Goal: Check status: Check status

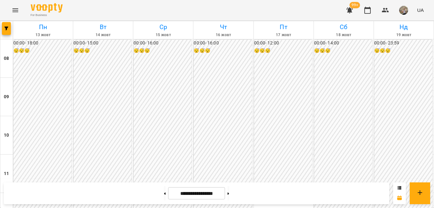
scroll to position [364, 0]
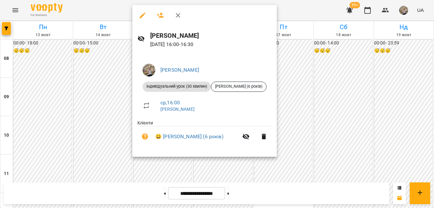
click at [343, 103] on div at bounding box center [217, 104] width 434 height 208
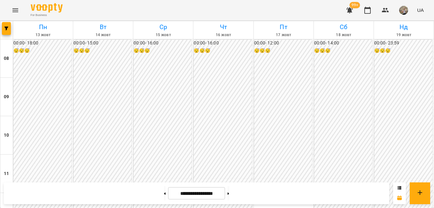
click at [245, 107] on div "00:00 - 16:00 😴😴😴" at bounding box center [223, 193] width 58 height 306
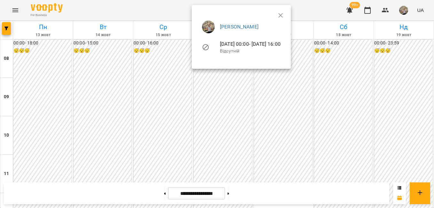
click at [161, 143] on div at bounding box center [217, 104] width 434 height 208
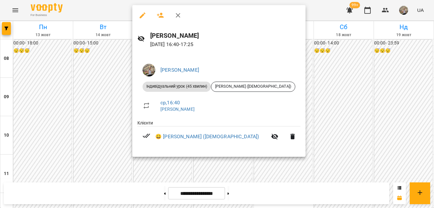
drag, startPoint x: 112, startPoint y: 95, endPoint x: 124, endPoint y: 140, distance: 47.1
click at [112, 95] on div at bounding box center [217, 104] width 434 height 208
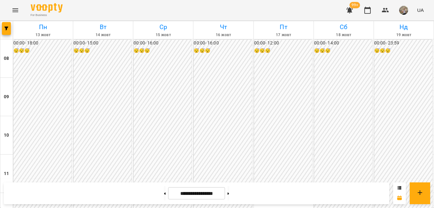
scroll to position [356, 0]
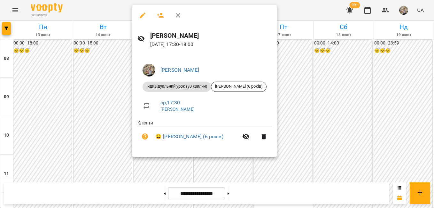
click at [105, 78] on div at bounding box center [217, 104] width 434 height 208
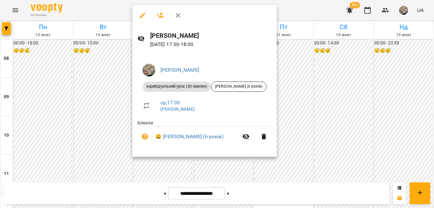
click at [290, 125] on div at bounding box center [217, 104] width 434 height 208
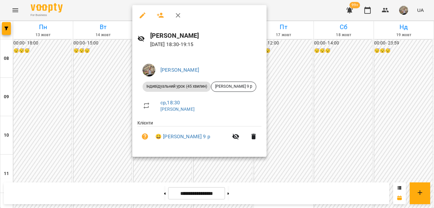
click at [95, 89] on div at bounding box center [217, 104] width 434 height 208
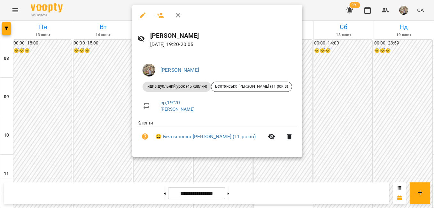
click at [178, 167] on div at bounding box center [217, 104] width 434 height 208
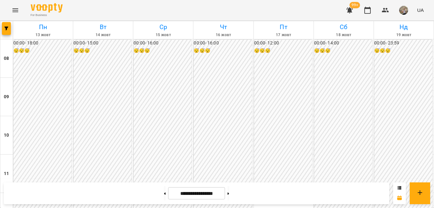
scroll to position [279, 0]
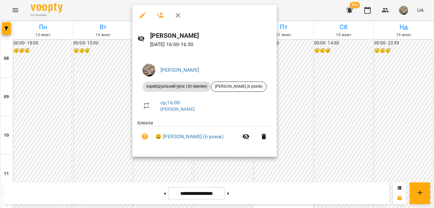
click at [329, 79] on div at bounding box center [217, 104] width 434 height 208
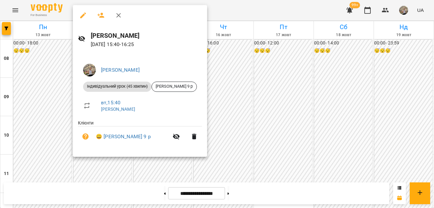
click at [225, 68] on div at bounding box center [217, 104] width 434 height 208
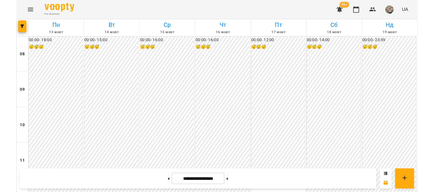
scroll to position [253, 0]
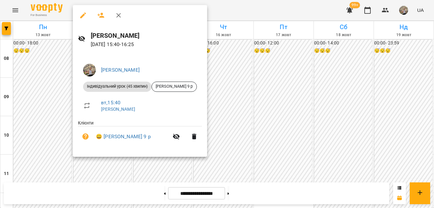
click at [257, 71] on div at bounding box center [217, 104] width 434 height 208
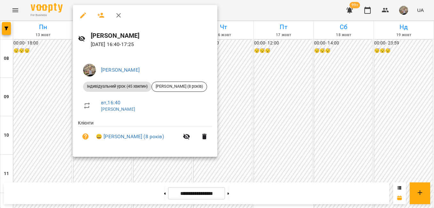
click at [273, 78] on div at bounding box center [217, 104] width 434 height 208
